Goal: Task Accomplishment & Management: Use online tool/utility

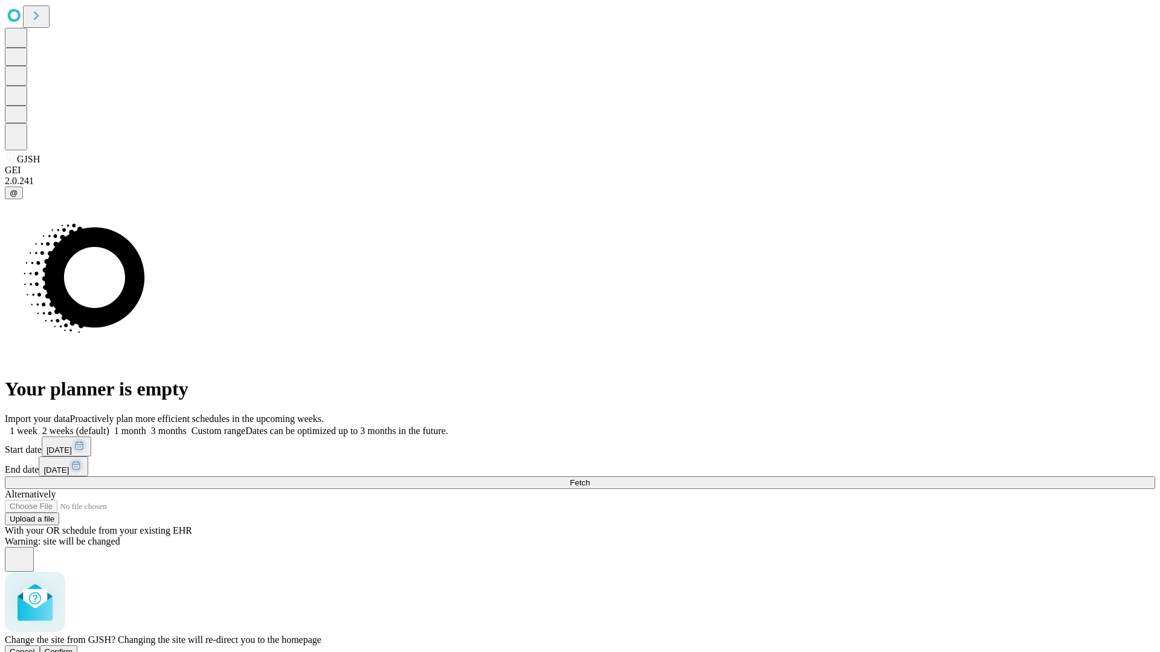
click at [73, 648] on span "Confirm" at bounding box center [59, 652] width 28 height 9
click at [146, 426] on label "1 month" at bounding box center [127, 431] width 37 height 10
click at [590, 478] on span "Fetch" at bounding box center [580, 482] width 20 height 9
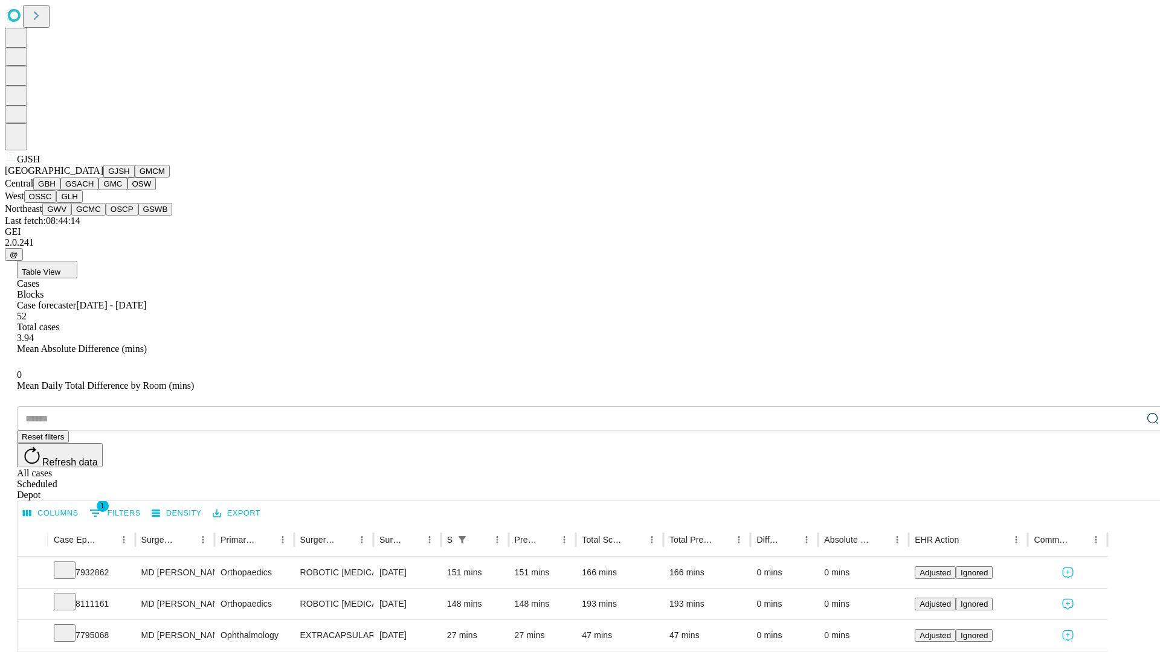
click at [135, 178] on button "GMCM" at bounding box center [152, 171] width 35 height 13
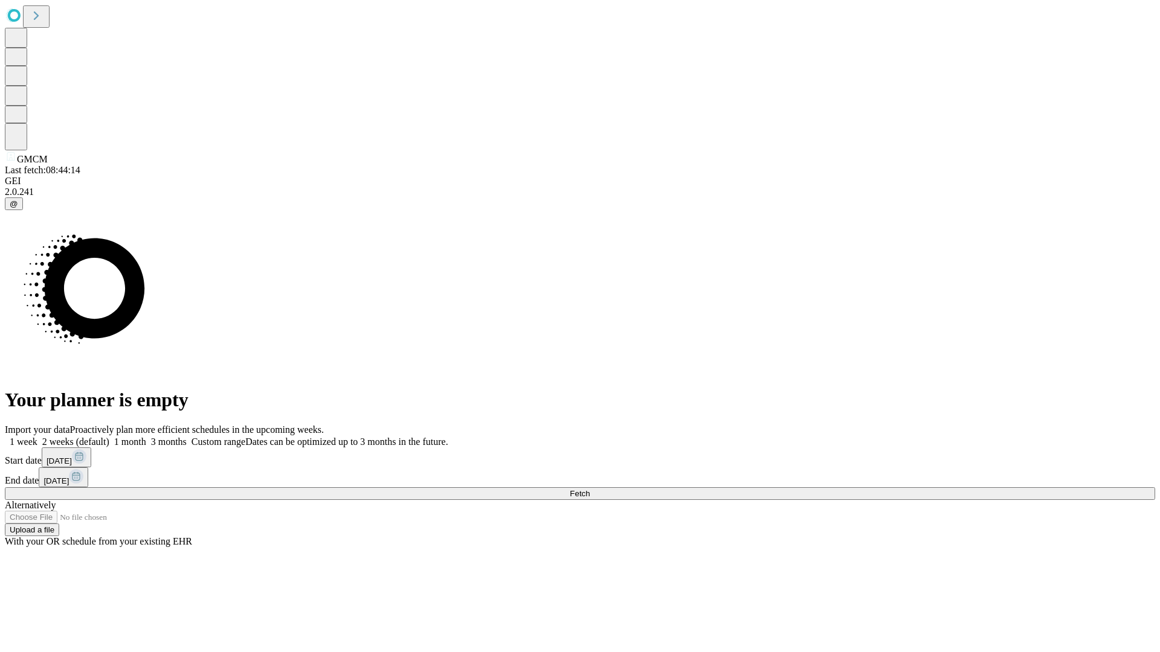
click at [146, 437] on label "1 month" at bounding box center [127, 442] width 37 height 10
click at [590, 489] on span "Fetch" at bounding box center [580, 493] width 20 height 9
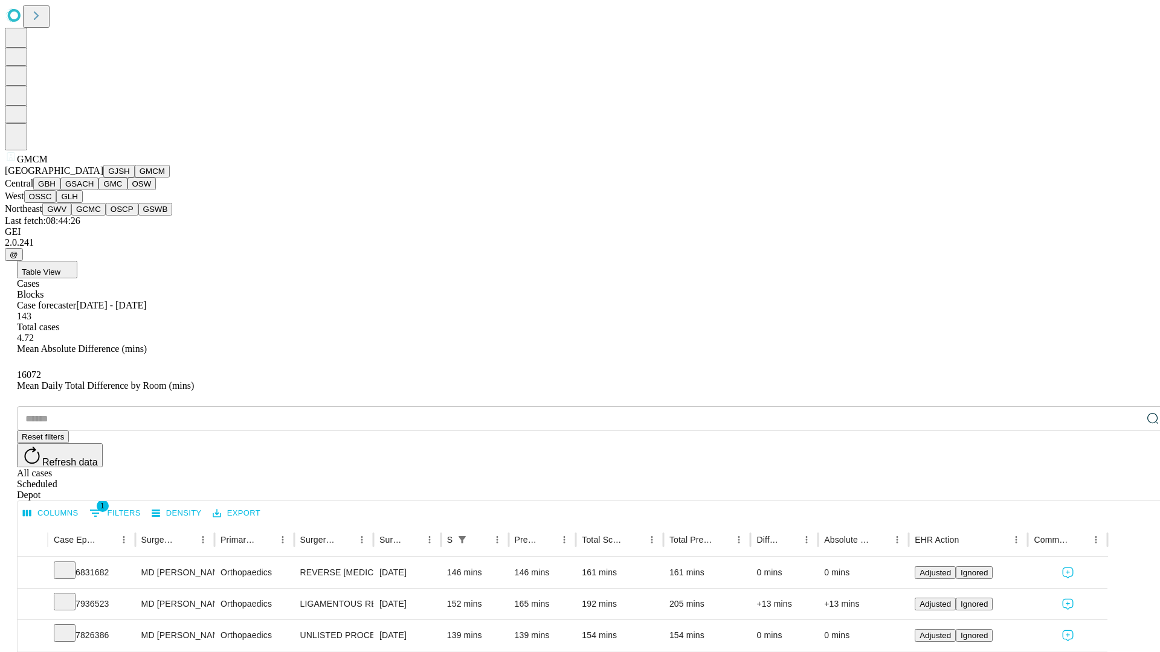
click at [60, 190] on button "GBH" at bounding box center [46, 184] width 27 height 13
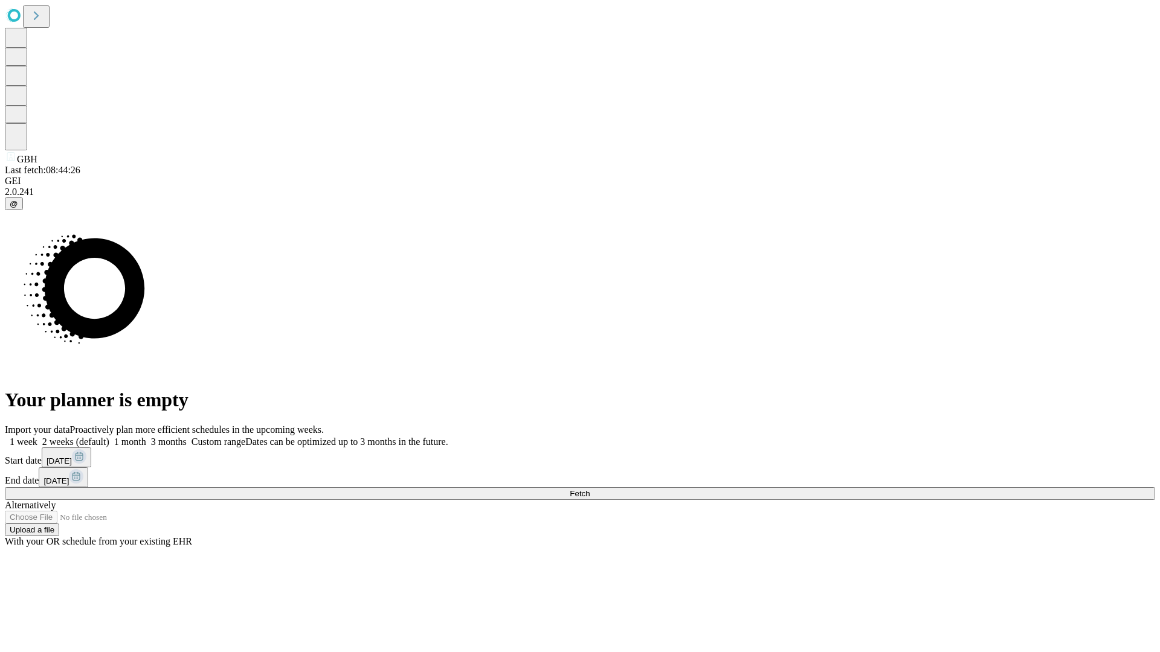
click at [146, 437] on label "1 month" at bounding box center [127, 442] width 37 height 10
click at [590, 489] on span "Fetch" at bounding box center [580, 493] width 20 height 9
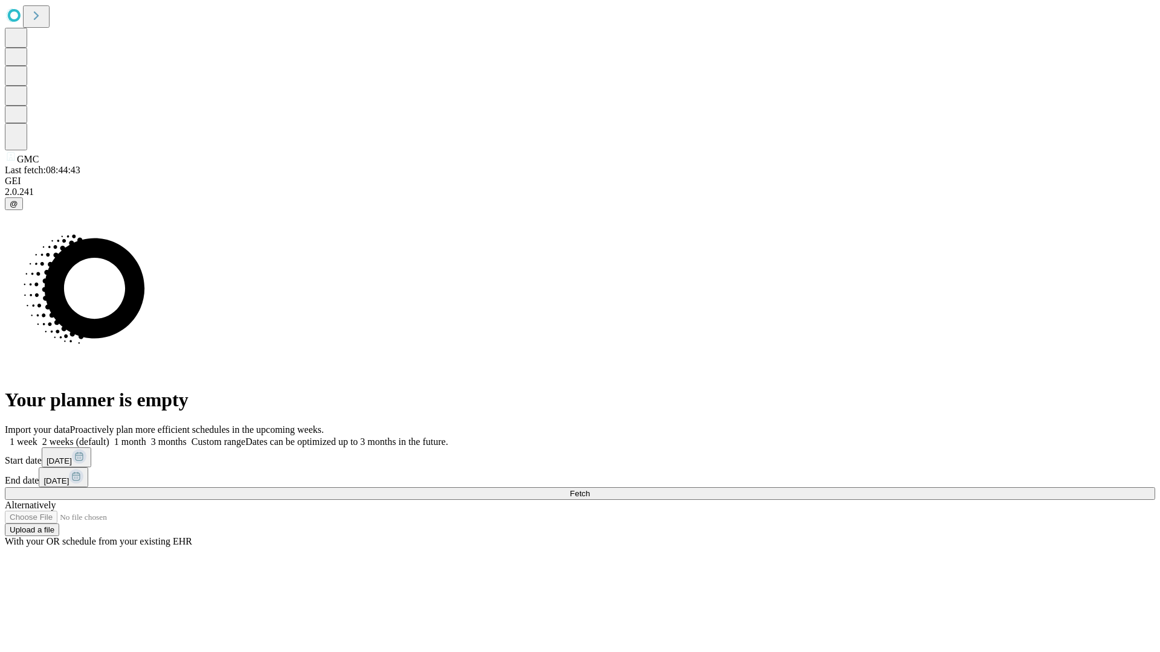
click at [146, 437] on label "1 month" at bounding box center [127, 442] width 37 height 10
click at [590, 489] on span "Fetch" at bounding box center [580, 493] width 20 height 9
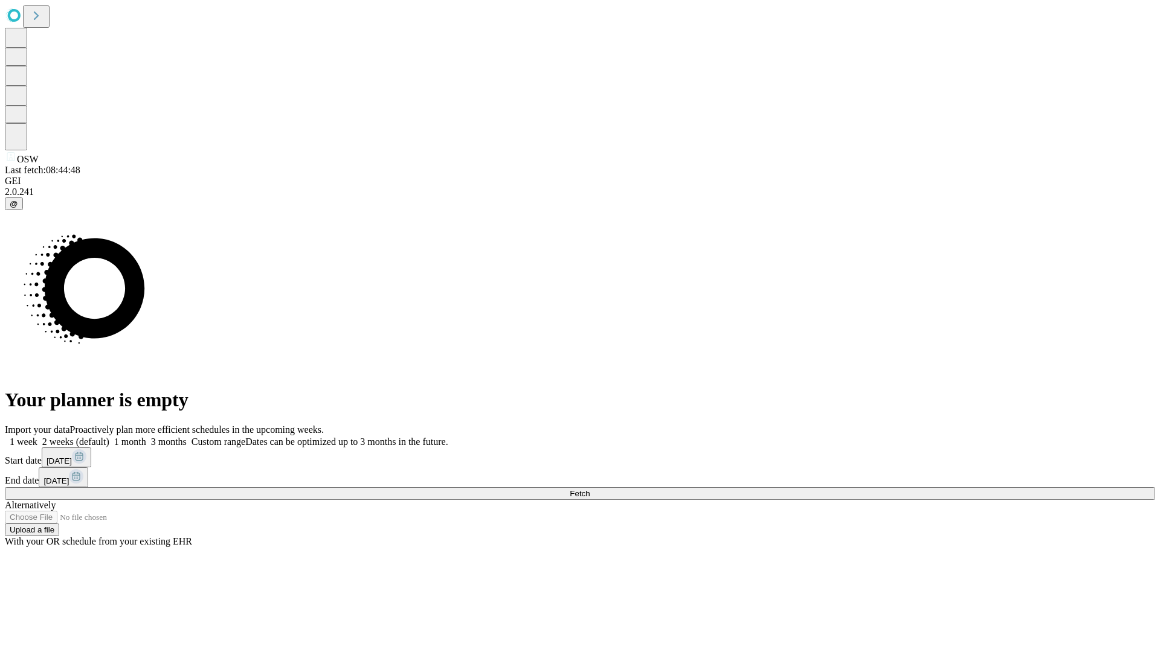
click at [146, 437] on label "1 month" at bounding box center [127, 442] width 37 height 10
click at [590, 489] on span "Fetch" at bounding box center [580, 493] width 20 height 9
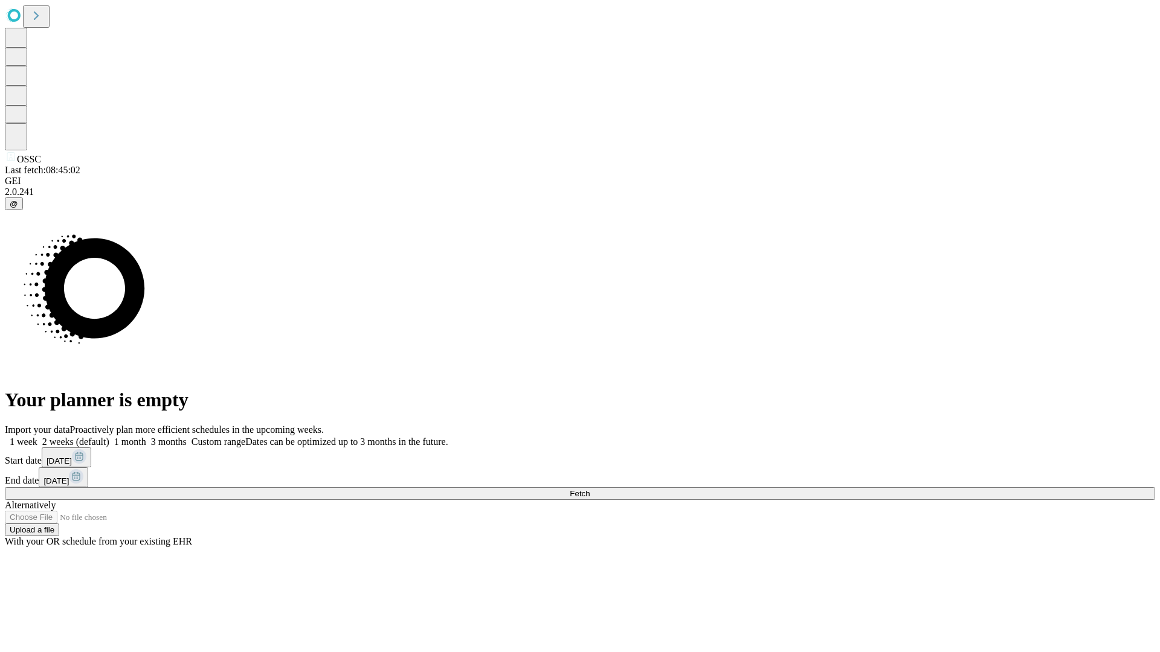
click at [146, 437] on label "1 month" at bounding box center [127, 442] width 37 height 10
click at [590, 489] on span "Fetch" at bounding box center [580, 493] width 20 height 9
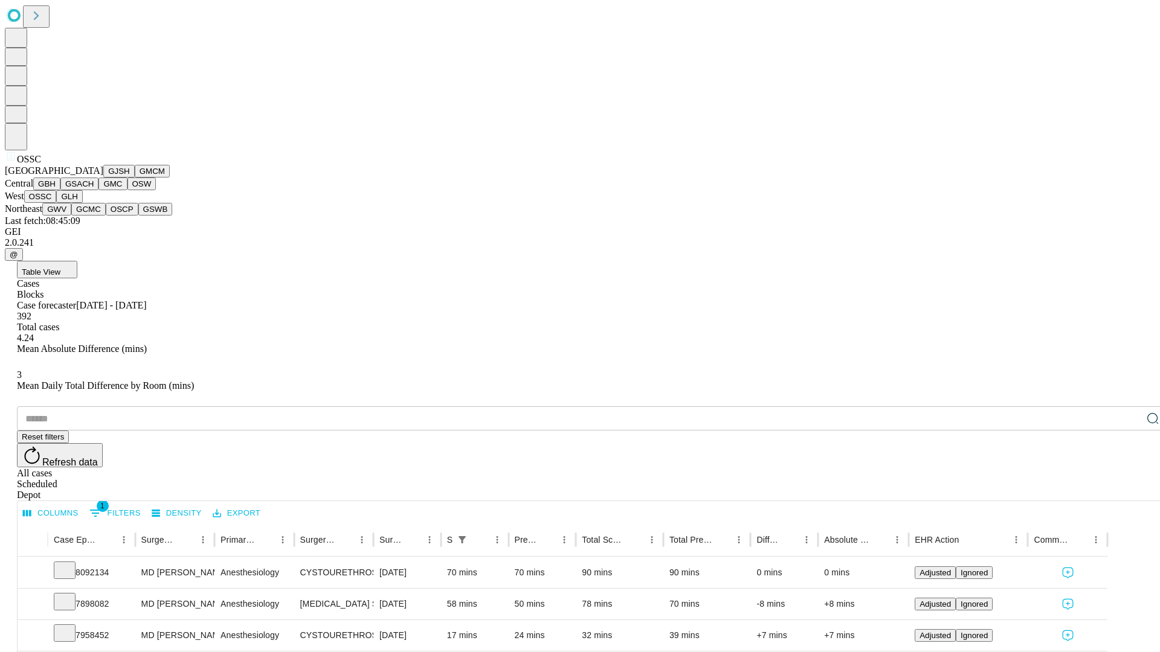
click at [82, 203] on button "GLH" at bounding box center [69, 196] width 26 height 13
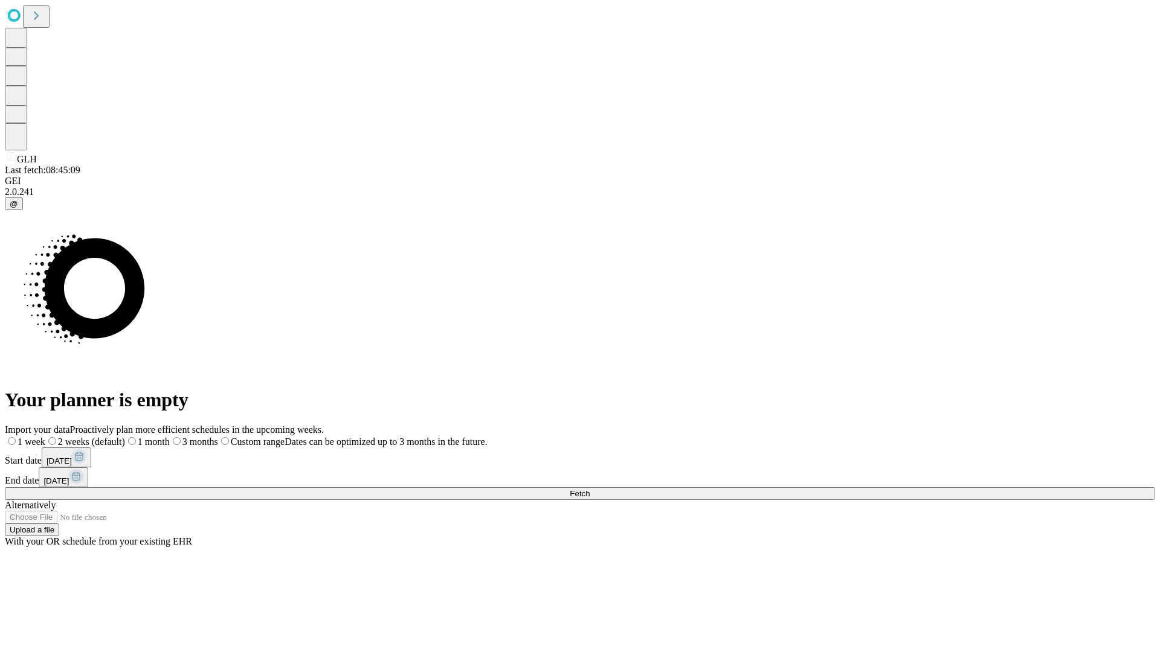
click at [170, 437] on label "1 month" at bounding box center [147, 442] width 45 height 10
click at [590, 489] on span "Fetch" at bounding box center [580, 493] width 20 height 9
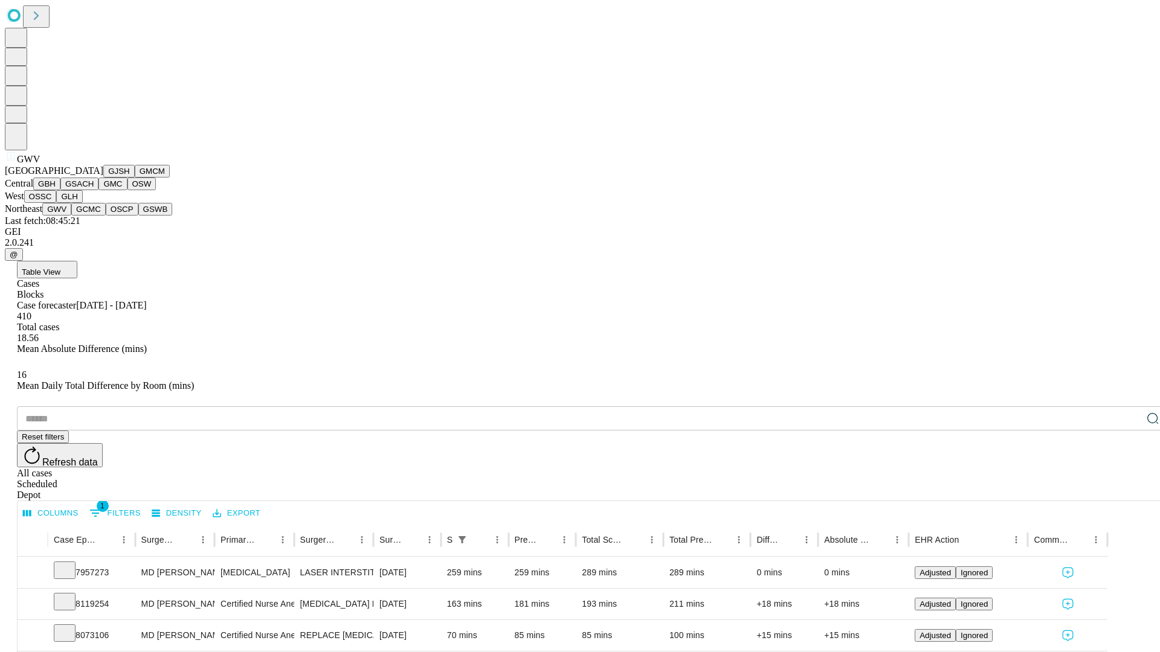
click at [94, 216] on button "GCMC" at bounding box center [88, 209] width 34 height 13
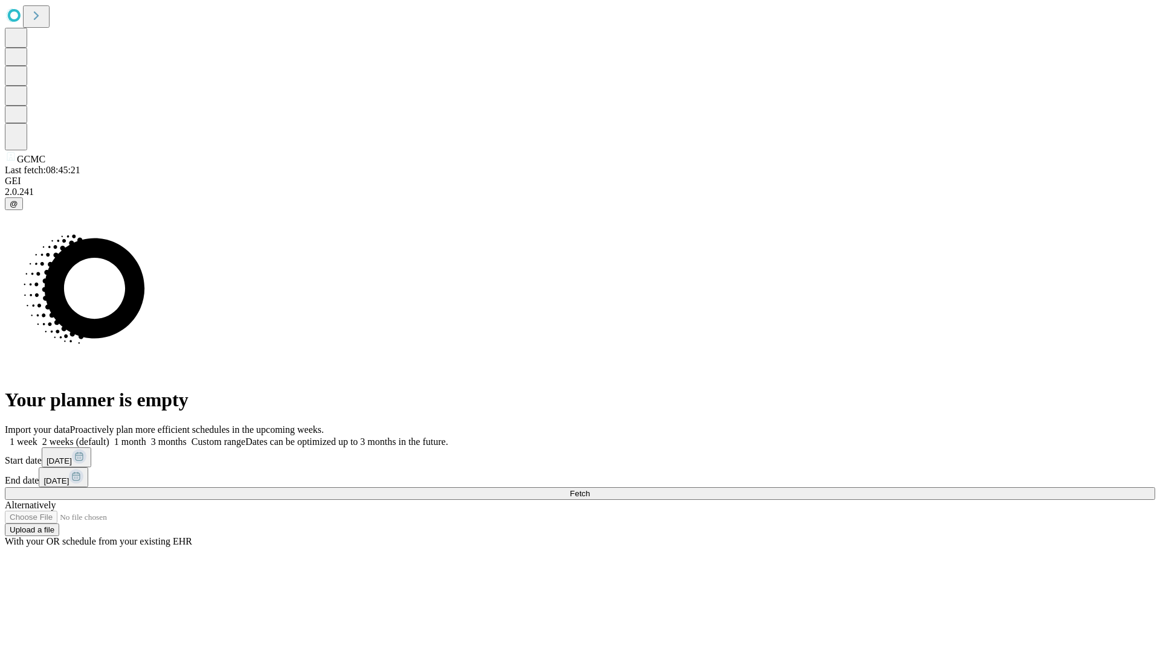
click at [146, 437] on label "1 month" at bounding box center [127, 442] width 37 height 10
click at [590, 489] on span "Fetch" at bounding box center [580, 493] width 20 height 9
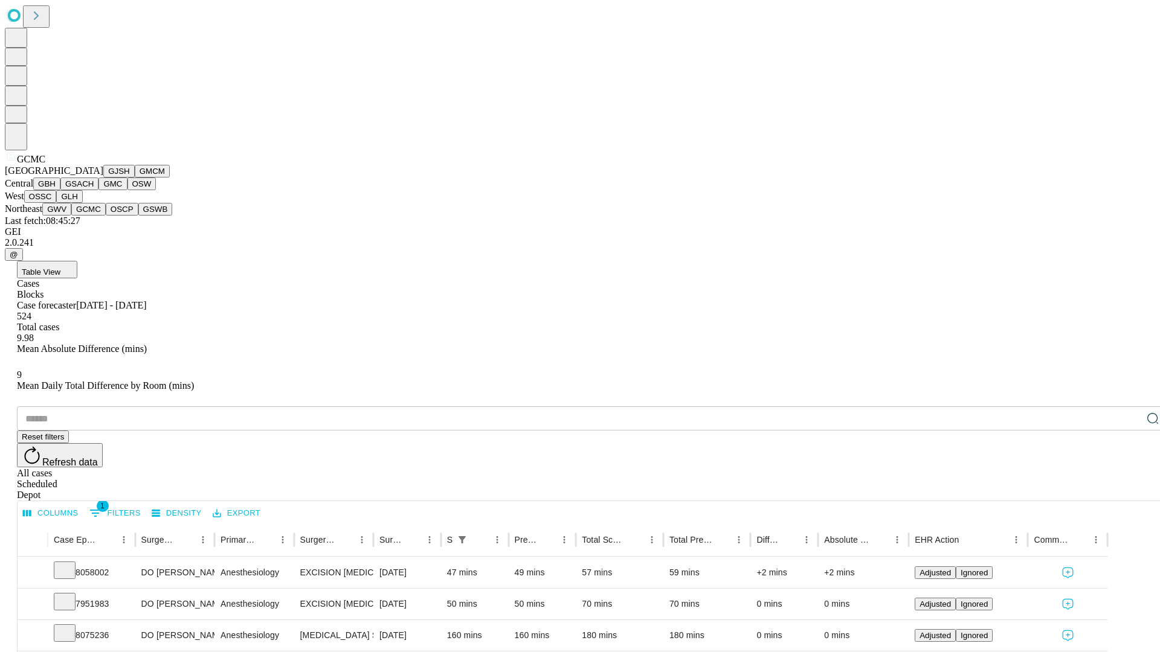
click at [106, 216] on button "OSCP" at bounding box center [122, 209] width 33 height 13
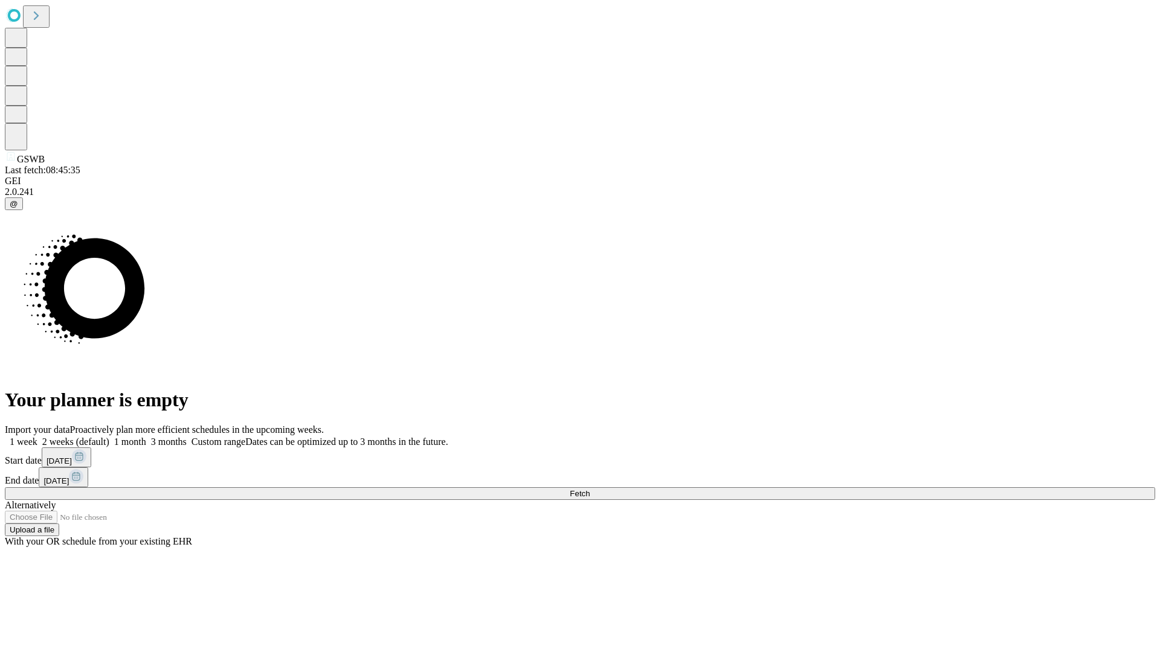
click at [146, 437] on label "1 month" at bounding box center [127, 442] width 37 height 10
click at [590, 489] on span "Fetch" at bounding box center [580, 493] width 20 height 9
